Goal: Task Accomplishment & Management: Use online tool/utility

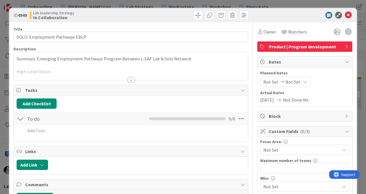
click at [131, 79] on div at bounding box center [131, 79] width 6 height 5
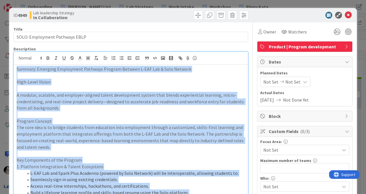
drag, startPoint x: 79, startPoint y: 92, endPoint x: 10, endPoint y: 67, distance: 73.2
copy div "Loremip: Dolorsit Ametconsec Adipisci Elitsed Doeiusm T-INC Utl & Etdo Magnaal …"
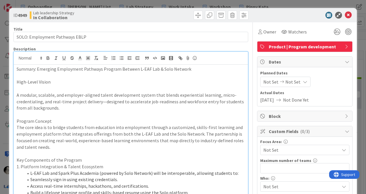
click at [196, 71] on p "Summary: Emerging Employment Pathways Program Between L-EAF Lab & Solo Network" at bounding box center [131, 69] width 228 height 7
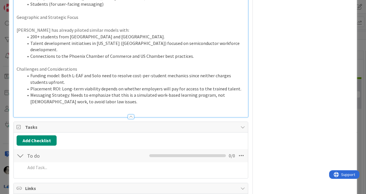
scroll to position [430, 0]
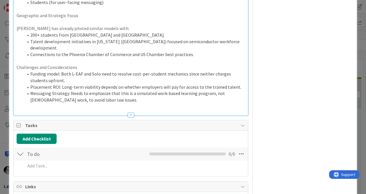
click at [41, 109] on div at bounding box center [131, 112] width 234 height 6
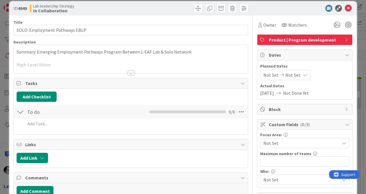
scroll to position [0, 0]
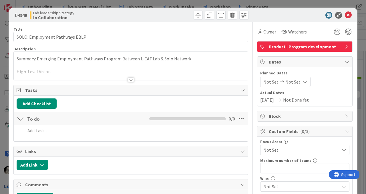
click at [132, 80] on div at bounding box center [131, 79] width 6 height 5
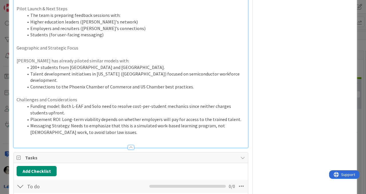
scroll to position [397, 0]
click at [77, 123] on li "Messaging Strategy: Needs to emphasize that this is a simulated work-based lear…" at bounding box center [133, 129] width 221 height 13
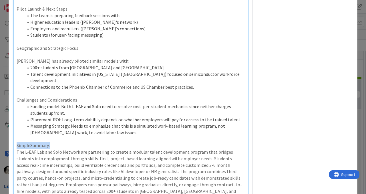
drag, startPoint x: 54, startPoint y: 134, endPoint x: 17, endPoint y: 132, distance: 36.9
click at [17, 142] on p "SimpleSummary:" at bounding box center [131, 145] width 228 height 7
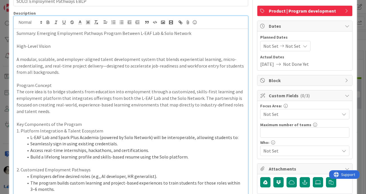
scroll to position [0, 0]
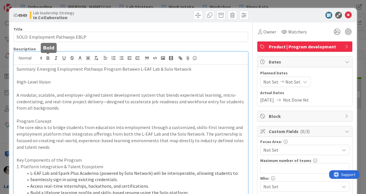
click at [47, 59] on icon "button" at bounding box center [47, 57] width 5 height 5
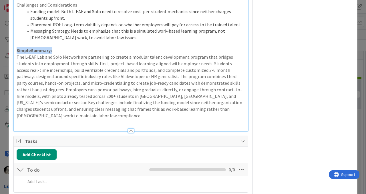
scroll to position [498, 0]
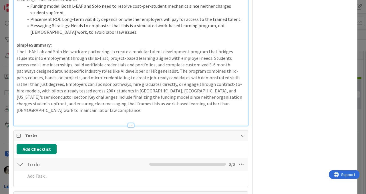
click at [164, 91] on p "The L-EAF Lab and Solo Network are partnering to create a modular talent develo…" at bounding box center [131, 80] width 228 height 65
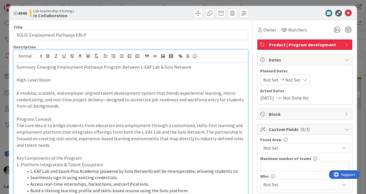
scroll to position [0, 0]
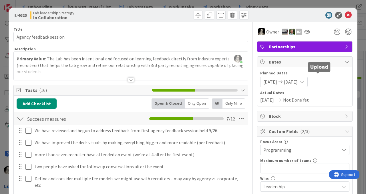
scroll to position [139, 0]
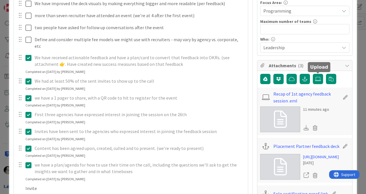
click at [316, 78] on icon at bounding box center [318, 79] width 6 height 5
click at [313, 74] on input "file" at bounding box center [313, 74] width 0 height 0
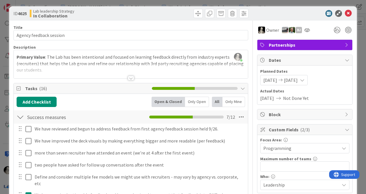
scroll to position [0, 0]
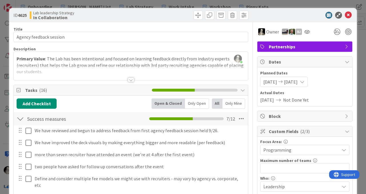
click at [132, 79] on div at bounding box center [131, 79] width 6 height 5
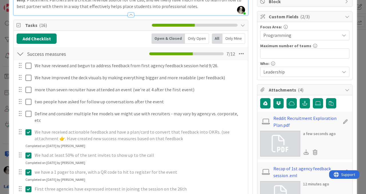
scroll to position [120, 0]
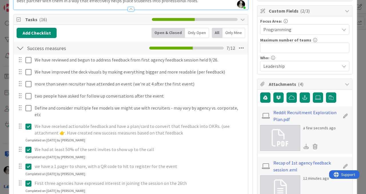
click at [306, 145] on icon at bounding box center [305, 145] width 5 height 5
click at [315, 145] on icon at bounding box center [315, 146] width 8 height 9
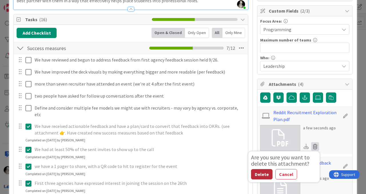
click at [262, 171] on button "Delete" at bounding box center [261, 174] width 21 height 10
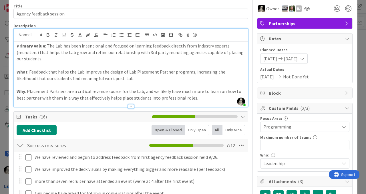
scroll to position [0, 0]
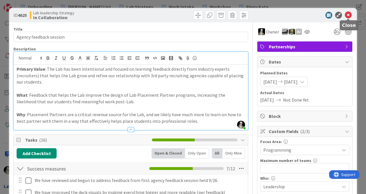
click at [349, 13] on icon at bounding box center [348, 15] width 7 height 7
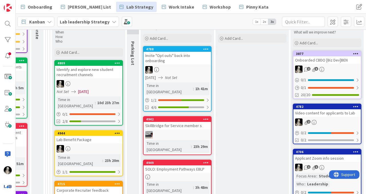
scroll to position [114, 661]
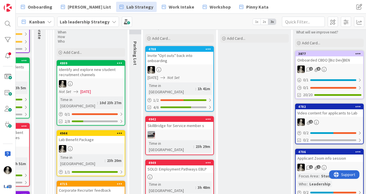
click at [98, 73] on div "Identify and explore new student recruitment channels" at bounding box center [90, 72] width 67 height 13
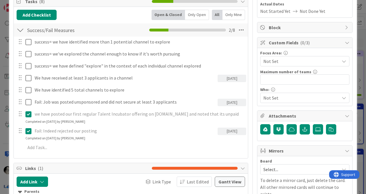
scroll to position [101, 0]
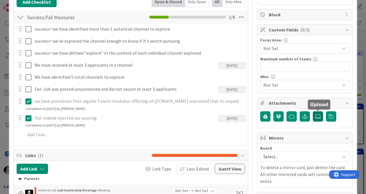
click at [318, 114] on icon at bounding box center [318, 116] width 6 height 5
click at [313, 111] on input "file" at bounding box center [313, 111] width 0 height 0
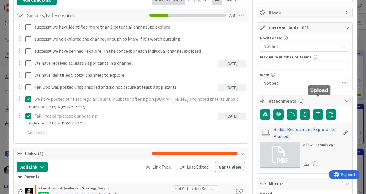
scroll to position [0, 0]
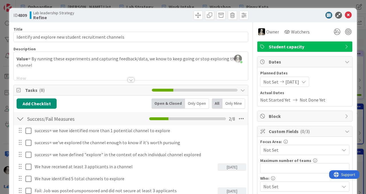
click at [131, 79] on div at bounding box center [131, 79] width 6 height 5
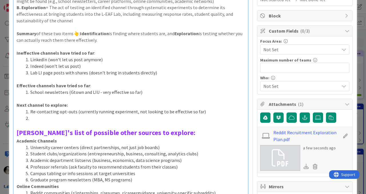
scroll to position [103, 0]
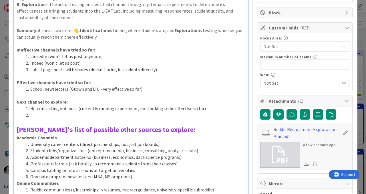
click at [37, 113] on li at bounding box center [133, 115] width 221 height 7
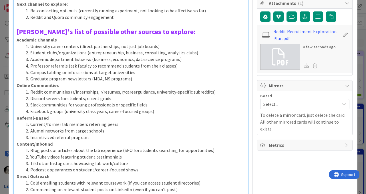
scroll to position [199, 0]
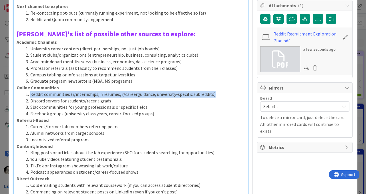
drag, startPoint x: 214, startPoint y: 95, endPoint x: 31, endPoint y: 95, distance: 182.9
click at [31, 95] on li "Reddit communities (r/internships, r/resumes, r/careerguidance, university-spec…" at bounding box center [133, 94] width 221 height 7
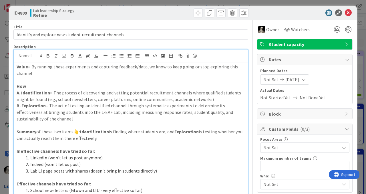
scroll to position [0, 0]
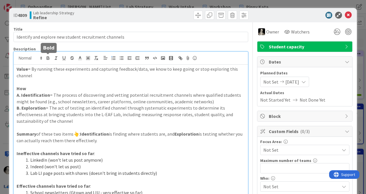
click at [47, 57] on icon "button" at bounding box center [48, 57] width 2 height 1
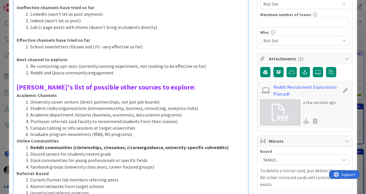
scroll to position [170, 0]
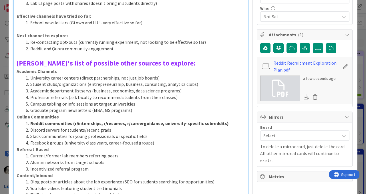
click at [152, 103] on li "Campus tabling or info sessions at target universities" at bounding box center [133, 104] width 221 height 7
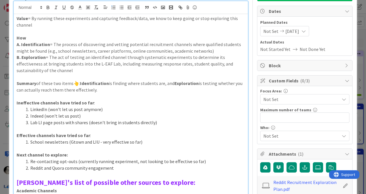
scroll to position [0, 0]
